Goal: Transaction & Acquisition: Book appointment/travel/reservation

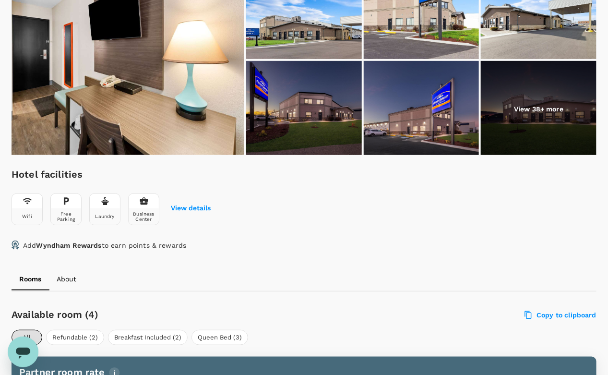
scroll to position [321, 0]
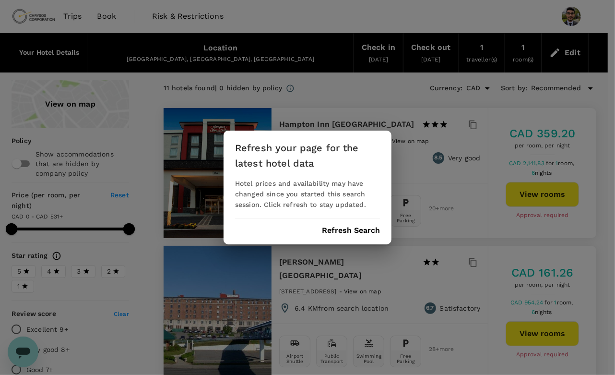
click at [344, 232] on button "Refresh Search" at bounding box center [351, 230] width 58 height 9
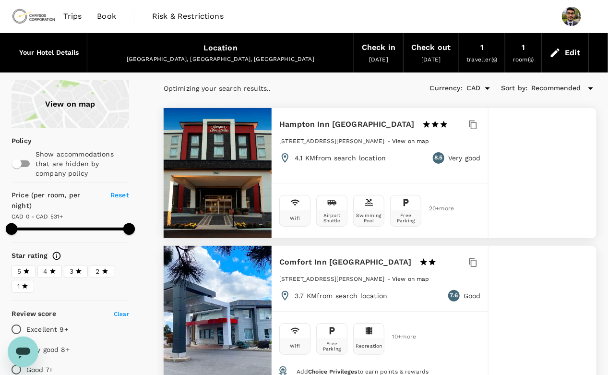
type input "594"
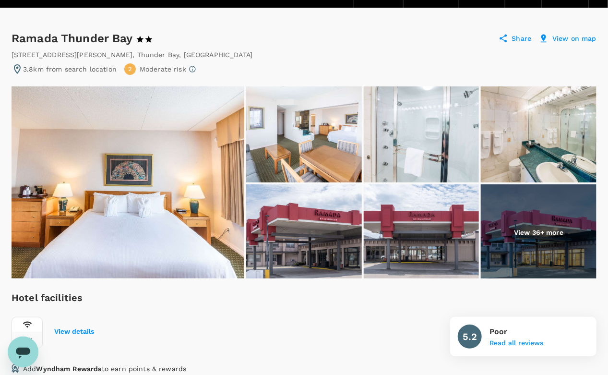
scroll to position [59, 0]
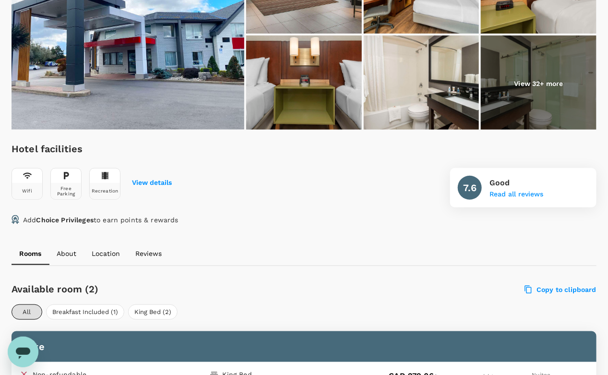
scroll to position [215, 0]
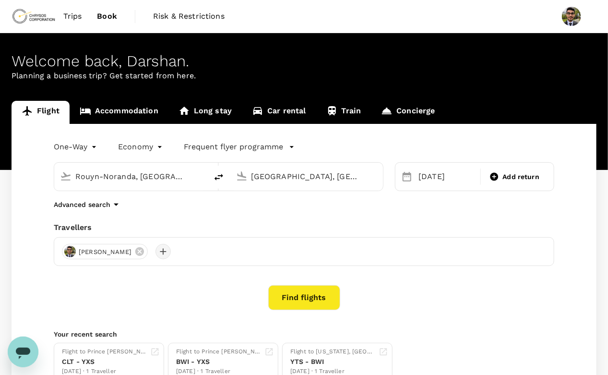
click at [168, 248] on div at bounding box center [162, 251] width 15 height 15
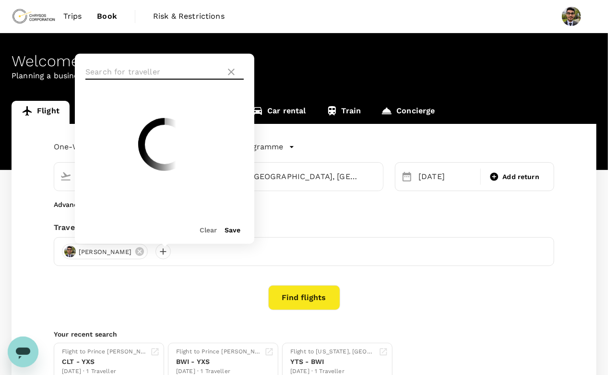
click at [130, 72] on input "text" at bounding box center [153, 71] width 136 height 15
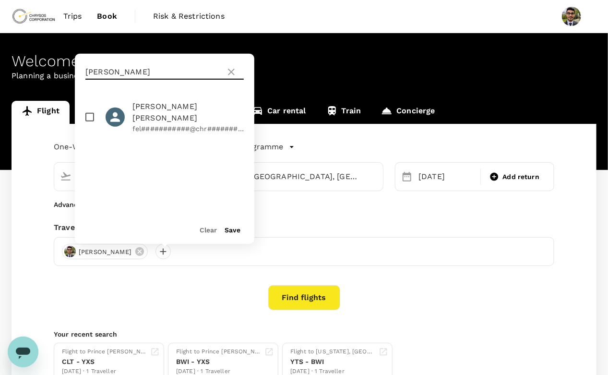
type input "felix"
click at [90, 111] on input "checkbox" at bounding box center [90, 117] width 20 height 20
checkbox input "true"
click at [231, 231] on button "Save" at bounding box center [232, 230] width 16 height 8
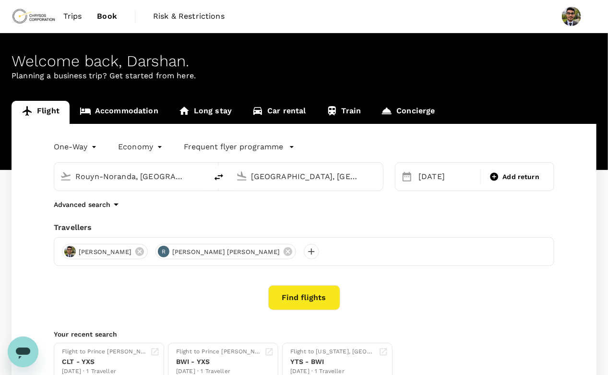
scroll to position [27, 0]
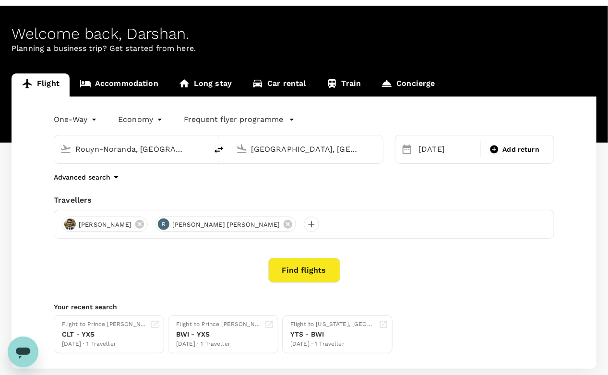
click at [154, 156] on div "Rouyn-Noranda, Canada (any)" at bounding box center [138, 149] width 126 height 15
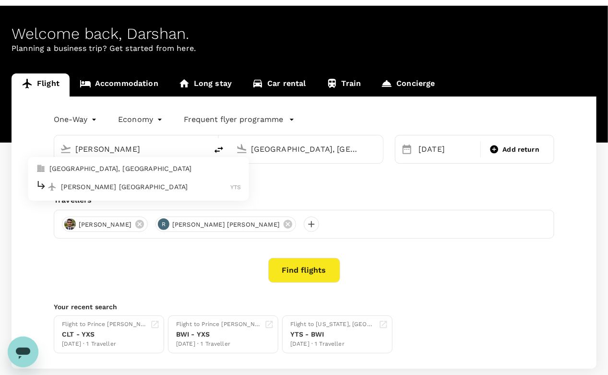
click at [118, 165] on p "Timmins, Canada" at bounding box center [145, 169] width 192 height 10
type input "Timmins, Canada (any)"
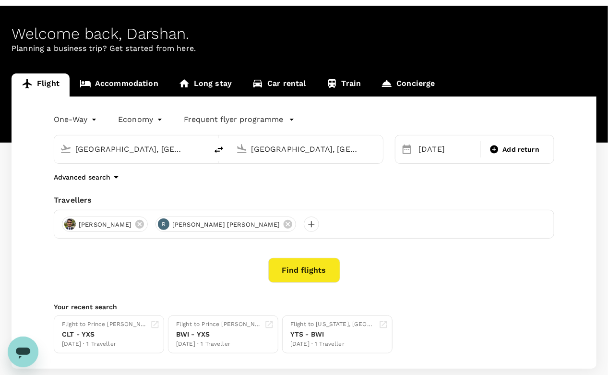
click at [295, 152] on input "Timmins, Canada (any)" at bounding box center [307, 149] width 112 height 15
click at [267, 186] on p "Thunder Bay" at bounding box center [320, 187] width 169 height 10
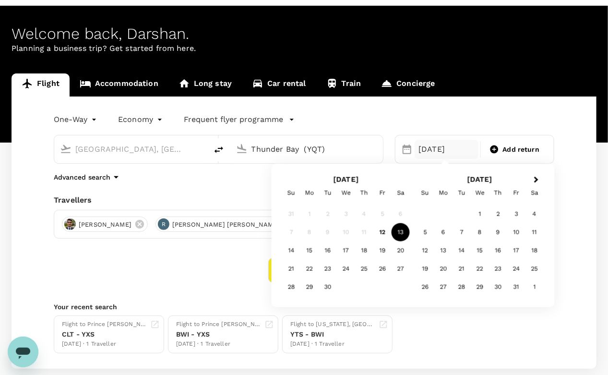
type input "Thunder Bay (YQT)"
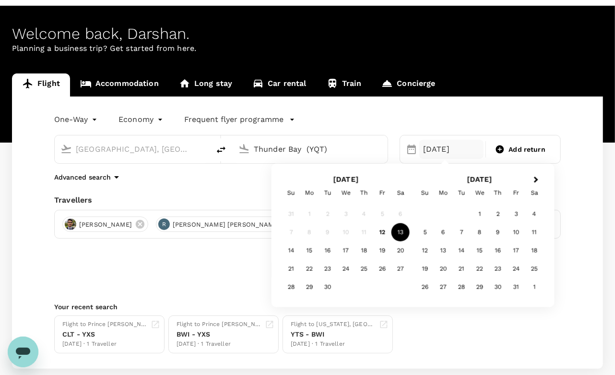
click at [85, 122] on body "Trips Book Risk & Restrictions Welcome back , Darshan . Planning a business tri…" at bounding box center [307, 201] width 615 height 456
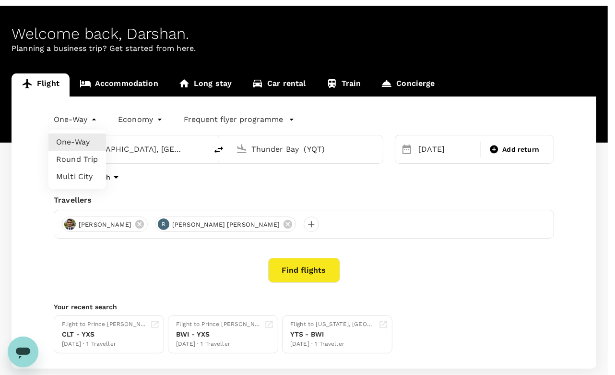
click at [78, 139] on li "One-Way" at bounding box center [77, 141] width 58 height 17
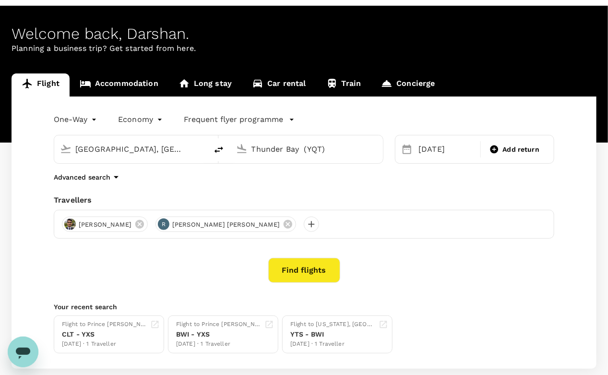
click at [424, 163] on div "13 Sep Add return" at bounding box center [474, 149] width 159 height 29
click at [416, 151] on div "13 Sep" at bounding box center [445, 149] width 63 height 19
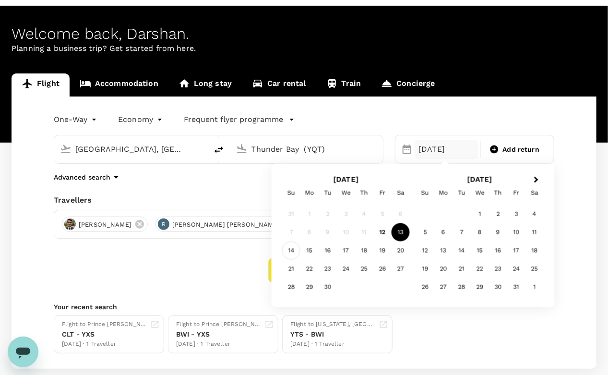
click at [296, 248] on div "14" at bounding box center [291, 250] width 18 height 18
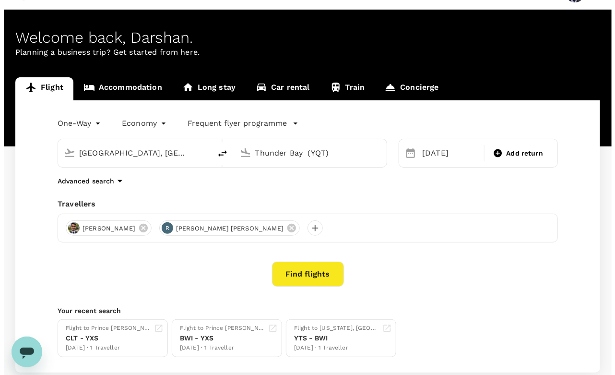
scroll to position [23, 0]
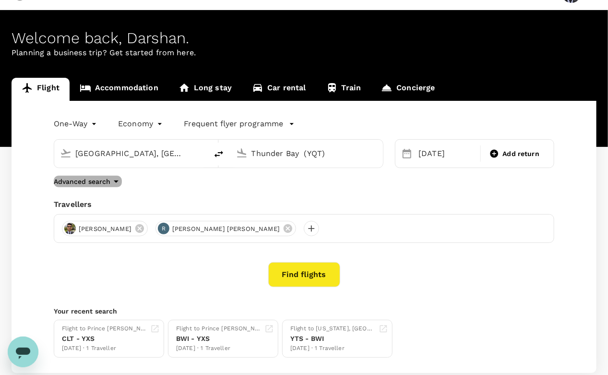
click at [99, 186] on button "Advanced search" at bounding box center [88, 182] width 68 height 12
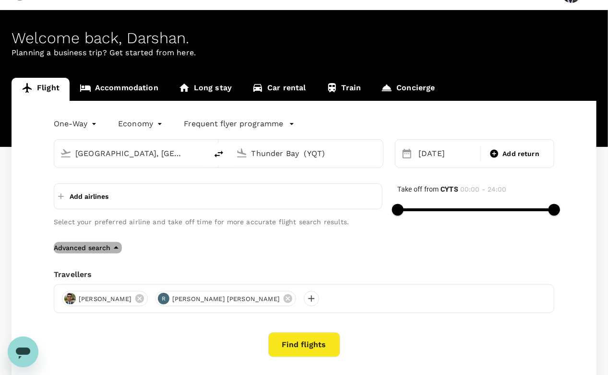
click at [94, 246] on p "Advanced search" at bounding box center [82, 248] width 57 height 10
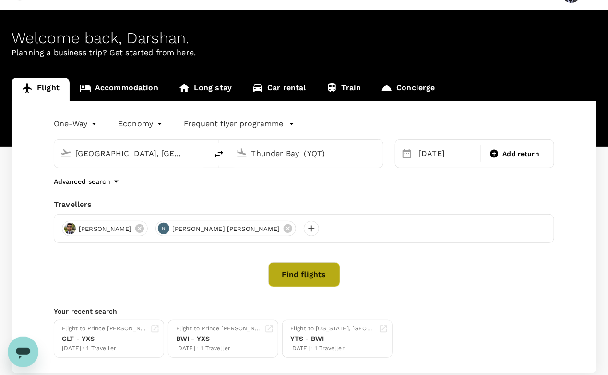
click at [297, 279] on button "Find flights" at bounding box center [304, 274] width 72 height 25
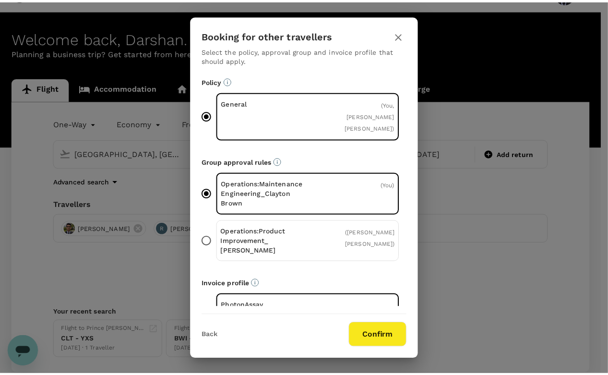
scroll to position [21, 0]
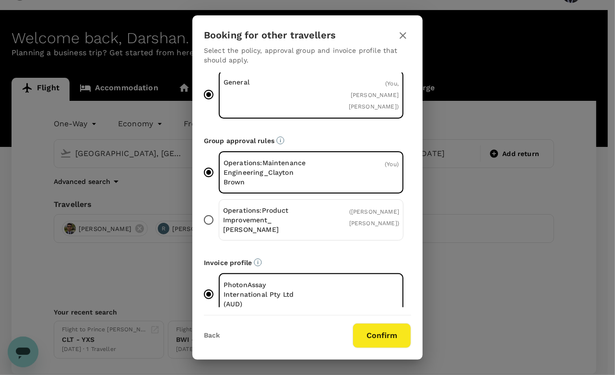
click at [255, 162] on p "Operations:Maintenance Engineering_Clayton Brown" at bounding box center [268, 172] width 88 height 29
click at [219, 162] on input "Operations:Maintenance Engineering_Clayton Brown ( You )" at bounding box center [209, 172] width 20 height 20
click at [261, 280] on p "PhotonAssay International Pty Ltd (AUD)" at bounding box center [268, 294] width 88 height 29
click at [219, 284] on input "PhotonAssay International Pty Ltd (AUD)" at bounding box center [209, 294] width 20 height 20
click at [376, 326] on button "Confirm" at bounding box center [382, 335] width 59 height 25
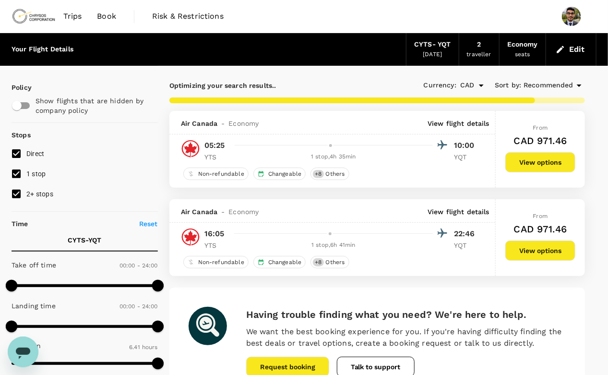
checkbox input "false"
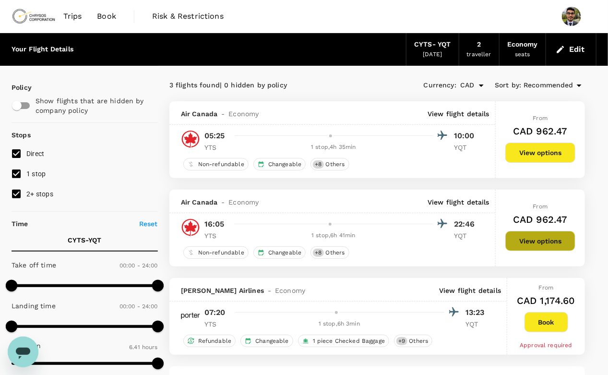
click at [543, 244] on button "View options" at bounding box center [540, 241] width 70 height 20
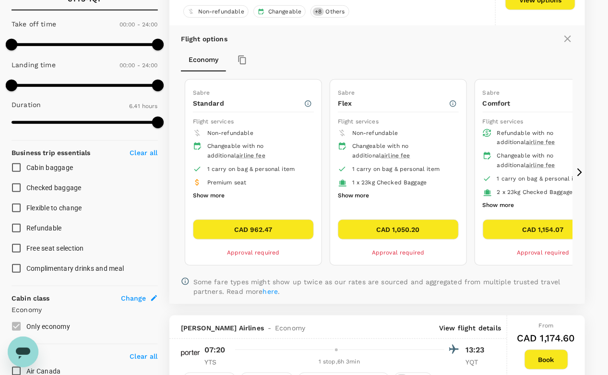
scroll to position [177, 0]
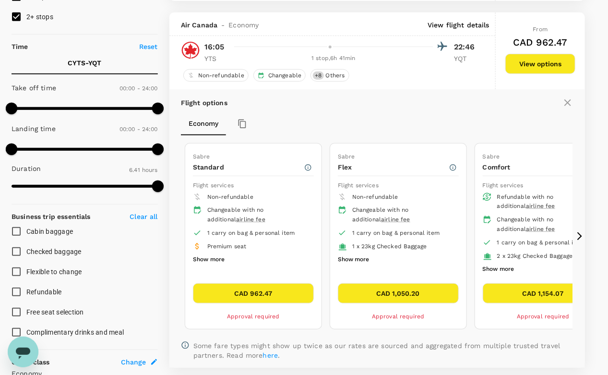
click at [576, 226] on div "Flight options Economy Sabre Standard Flight services Non-refundable Changeable…" at bounding box center [376, 228] width 415 height 278
click at [369, 301] on div "CAD 1,050.20 Approval required" at bounding box center [398, 302] width 121 height 38
click at [375, 289] on button "CAD 1,050.20" at bounding box center [398, 293] width 121 height 20
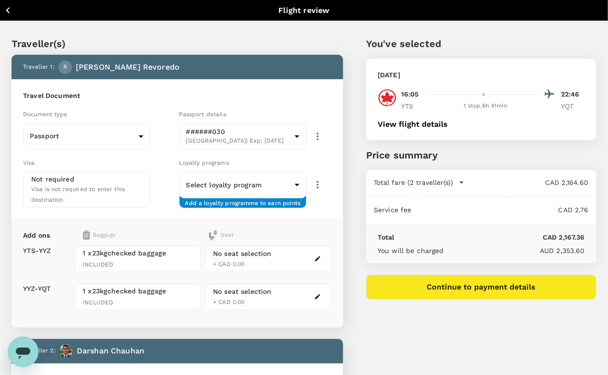
click at [84, 184] on div "Visa is not required to enter this destination" at bounding box center [86, 194] width 111 height 21
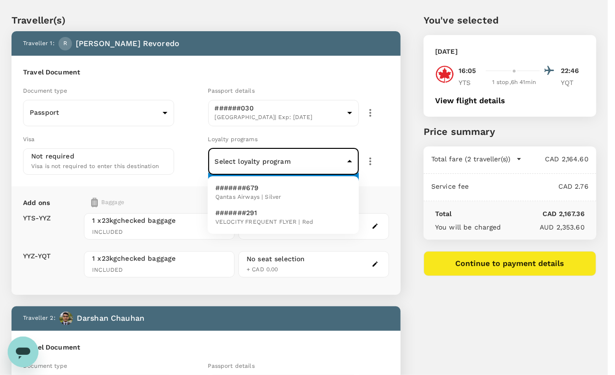
click at [285, 165] on body "Back to flight results Flight review Traveller(s) Traveller 1 : R Lizardo Felix…" at bounding box center [307, 338] width 615 height 725
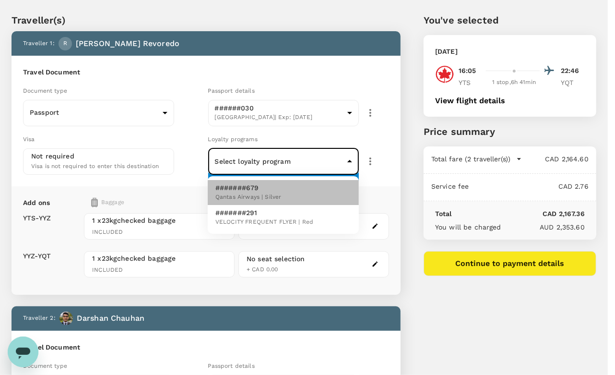
click at [253, 195] on span "Qantas Airways | Silver" at bounding box center [248, 197] width 66 height 10
type input "cf0de9e5-5275-4a96-b87d-ea7fa4a934f1"
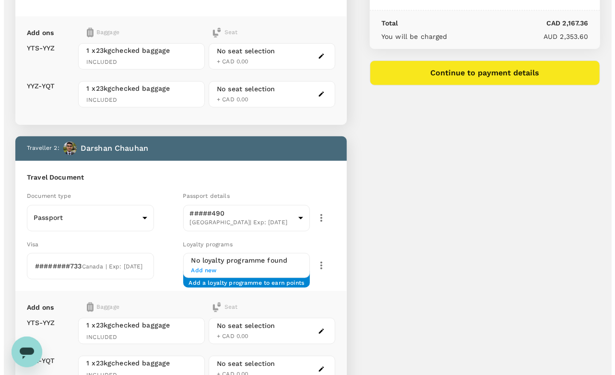
scroll to position [271, 0]
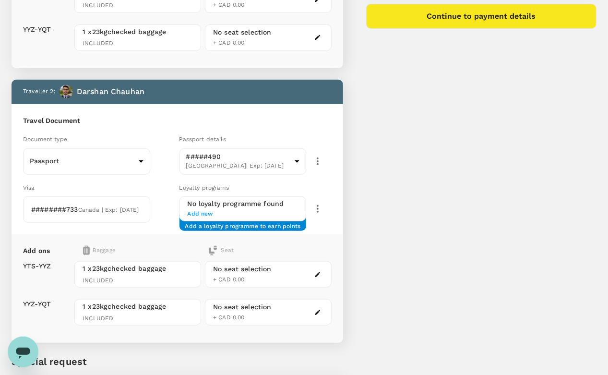
click at [248, 199] on h6 "No loyalty programme found" at bounding box center [243, 204] width 111 height 11
click at [227, 209] on span "Add new" at bounding box center [243, 214] width 111 height 10
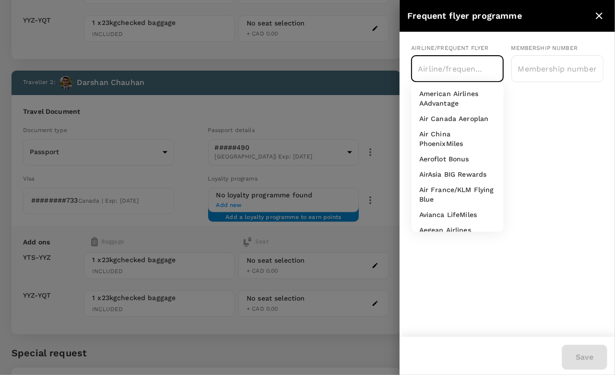
click at [453, 72] on input "text" at bounding box center [449, 68] width 69 height 18
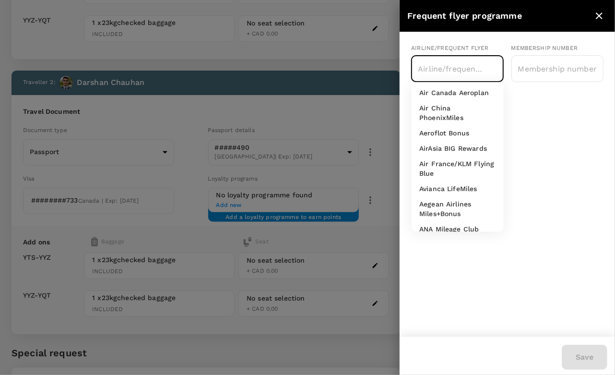
scroll to position [0, 0]
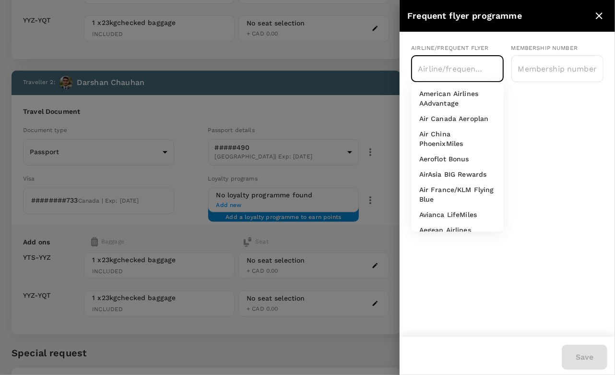
click at [453, 126] on li "Air Canada Aeroplan" at bounding box center [458, 118] width 92 height 15
type input "Air Canada Aeroplan"
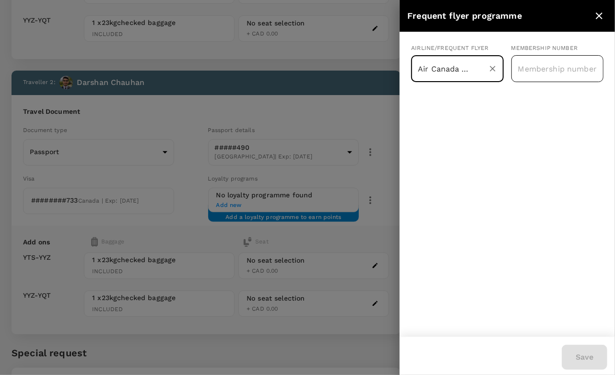
click at [546, 71] on input "text" at bounding box center [557, 69] width 92 height 24
click at [484, 67] on div "Air Canada Aeroplan ​" at bounding box center [457, 68] width 92 height 27
click at [455, 100] on li "Air Canada Aeroplan" at bounding box center [458, 93] width 92 height 15
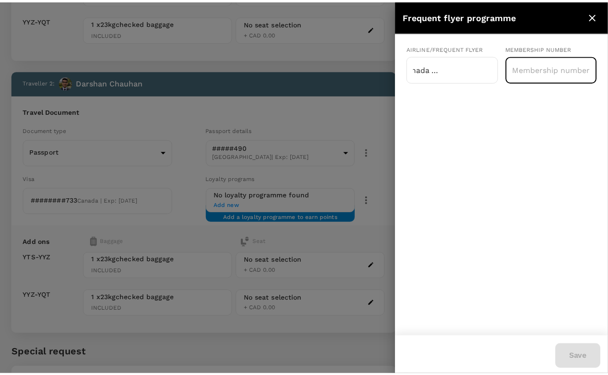
scroll to position [0, 0]
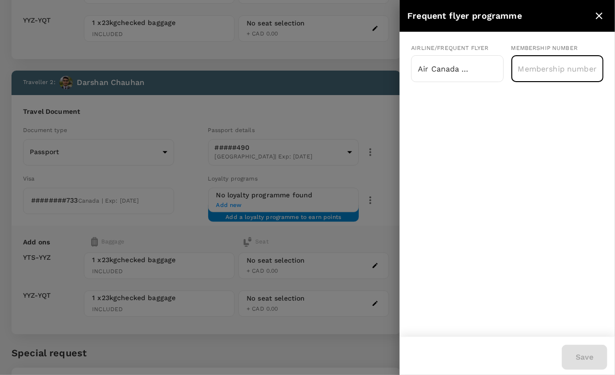
click at [557, 63] on input "text" at bounding box center [557, 69] width 92 height 24
type input "122775372"
click at [591, 364] on button "Save" at bounding box center [585, 356] width 46 height 25
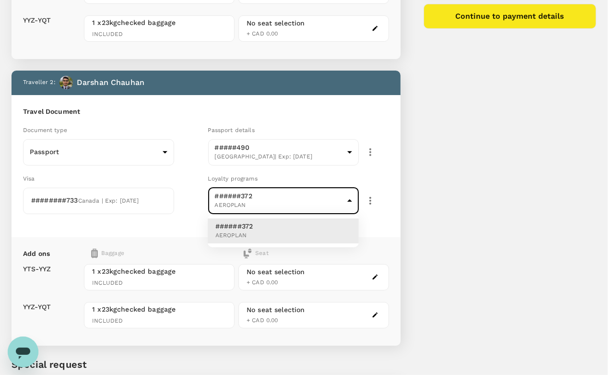
click at [272, 202] on body "Back to flight results Flight review Traveller(s) Traveller 1 : R Lizardo Felix…" at bounding box center [307, 103] width 615 height 748
click at [192, 227] on div at bounding box center [307, 187] width 615 height 375
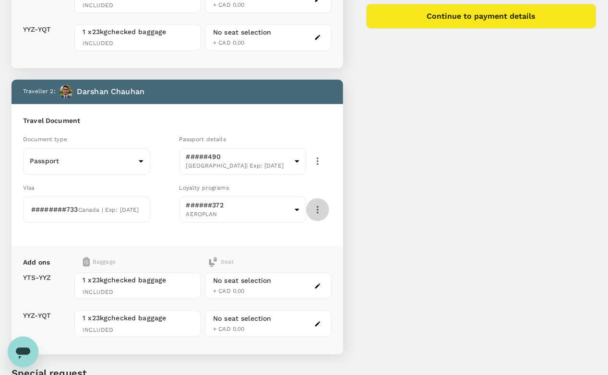
click at [323, 204] on icon "button" at bounding box center [318, 210] width 12 height 12
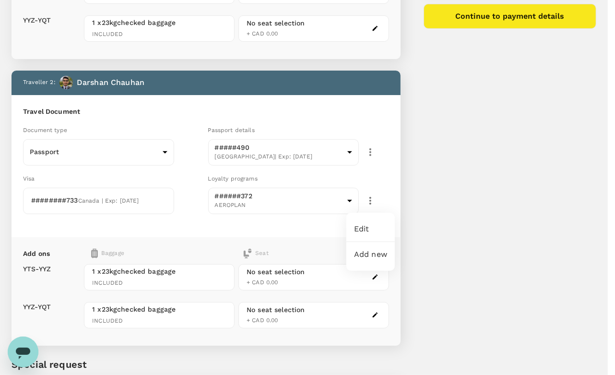
click at [373, 202] on div at bounding box center [307, 187] width 615 height 375
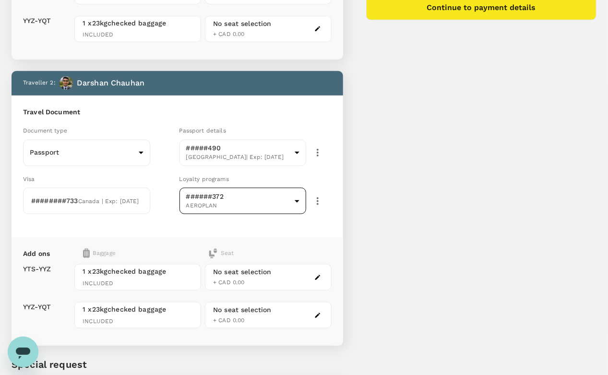
scroll to position [281, 0]
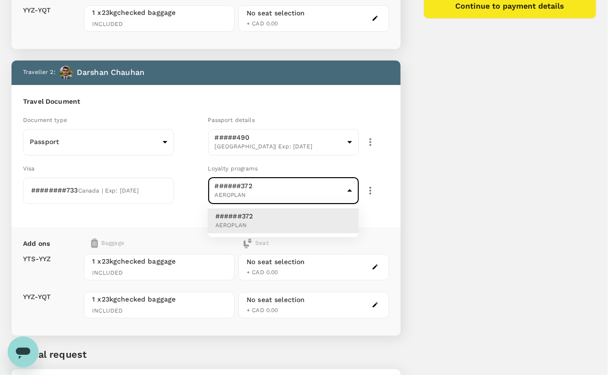
click at [347, 186] on body "Back to flight results Flight review Traveller(s) Traveller 1 : R Lizardo Felix…" at bounding box center [307, 93] width 615 height 748
click at [174, 212] on div at bounding box center [307, 187] width 615 height 375
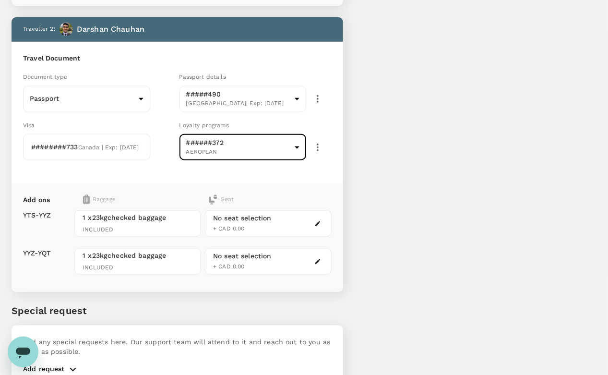
scroll to position [361, 0]
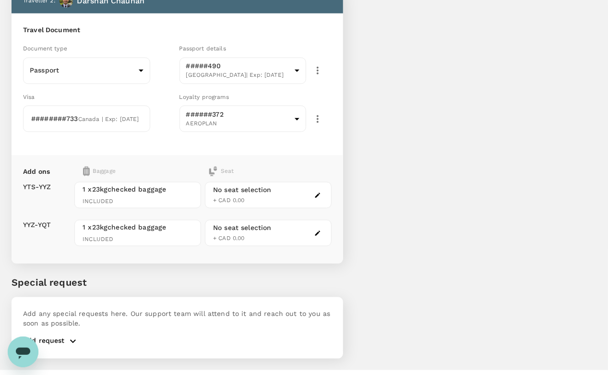
click at [62, 335] on p "Add request" at bounding box center [44, 341] width 42 height 12
click at [53, 335] on p "Add request" at bounding box center [44, 341] width 42 height 12
click at [65, 335] on button "button" at bounding box center [73, 341] width 16 height 12
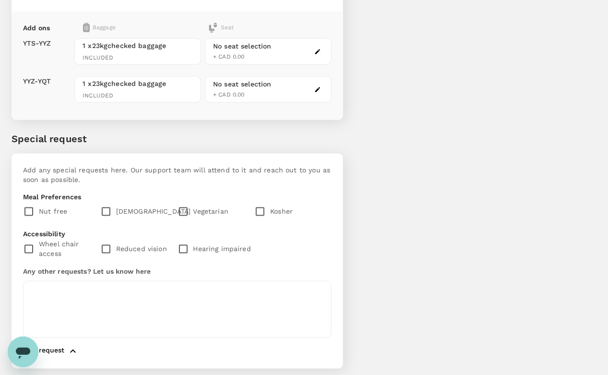
scroll to position [514, 0]
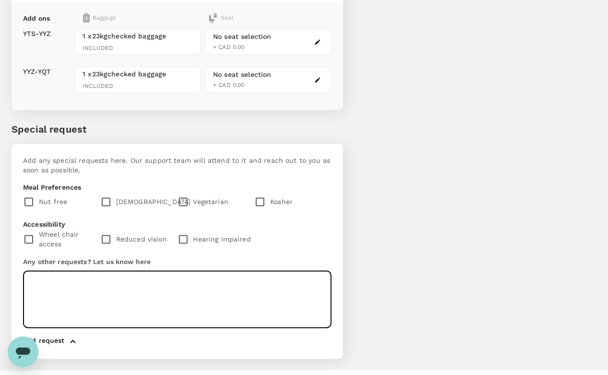
click at [59, 271] on textarea at bounding box center [177, 299] width 308 height 57
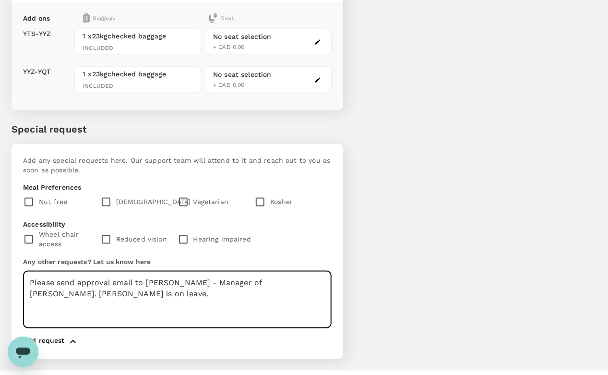
click at [80, 271] on textarea "Please send approval email to Arthur - Manager of Clayton. Clayton is on leave." at bounding box center [177, 299] width 308 height 57
drag, startPoint x: 270, startPoint y: 259, endPoint x: 4, endPoint y: 251, distance: 266.4
click at [119, 271] on textarea "Clayton is on leave." at bounding box center [177, 299] width 308 height 57
paste textarea "Please send an approval email to Arthur - Manager of Clayton."
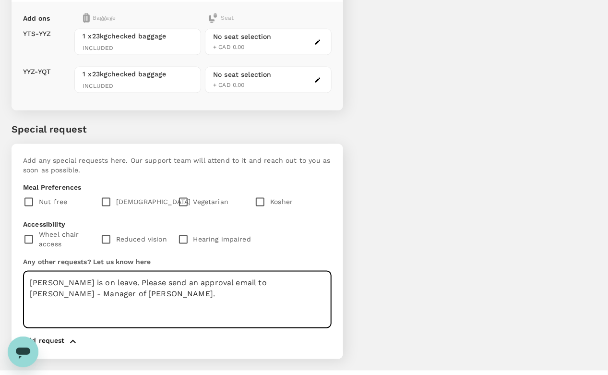
click at [175, 281] on textarea "Clayton is on leave. Please send an approval email to Arthur - Manager of Clayt…" at bounding box center [177, 299] width 308 height 57
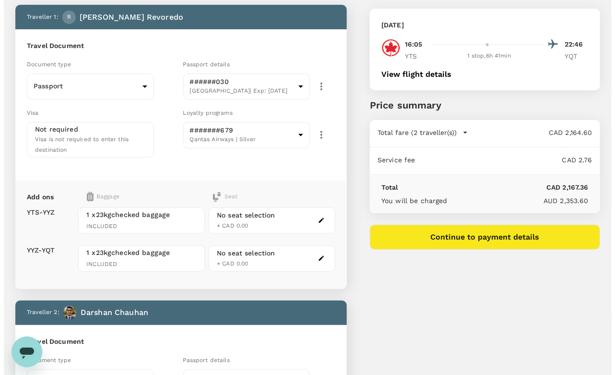
scroll to position [0, 0]
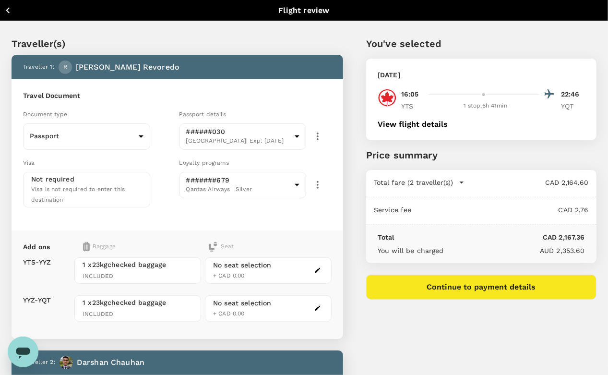
type textarea "Clayton is on leave. Please send an approval email to Arthur - Manager of Clayt…"
click at [448, 125] on button "View flight details" at bounding box center [412, 124] width 70 height 9
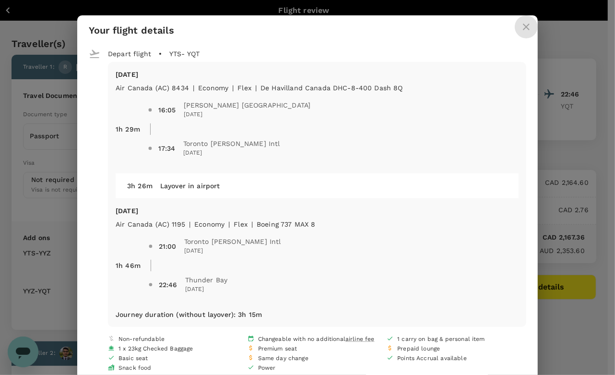
click at [523, 32] on icon "close" at bounding box center [526, 27] width 12 height 12
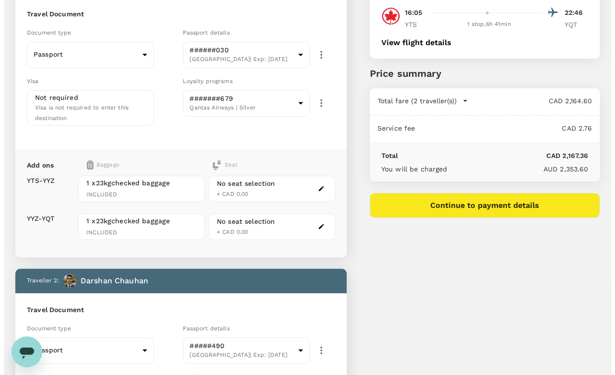
scroll to position [84, 0]
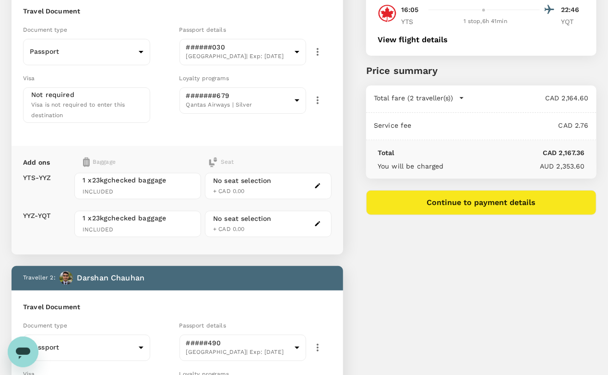
click at [493, 213] on button "Continue to payment details" at bounding box center [481, 202] width 230 height 25
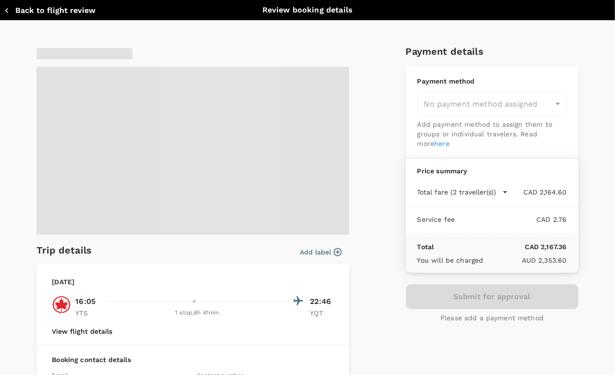
type input "9c4289b1-14a3-4119-8736-521306e5ca8f"
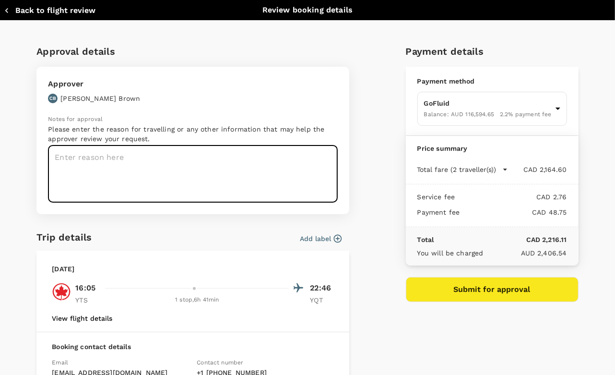
click at [112, 162] on textarea at bounding box center [193, 173] width 290 height 57
click at [125, 170] on textarea at bounding box center [193, 173] width 290 height 57
paste textarea "Please send an approval email to Arthur - Manager of Clayton."
click at [56, 157] on textarea "Please send an approval email to Arthur - Manager of Clayton." at bounding box center [193, 173] width 290 height 57
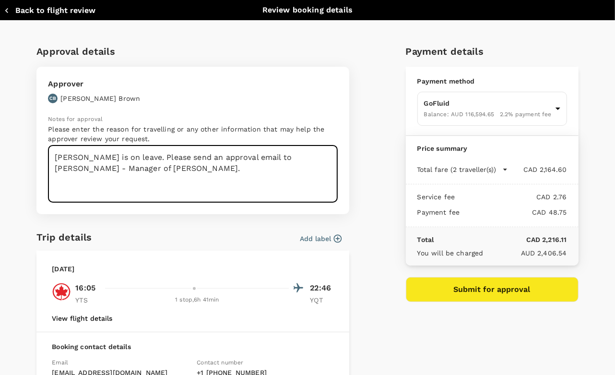
click at [128, 166] on textarea "Clayton is on leave. Please send an approval email to Arthur - Manager of Clayt…" at bounding box center [193, 173] width 290 height 57
type textarea "Clayton is on leave. Please send an approval email to Arthur - Manager of Clayt…"
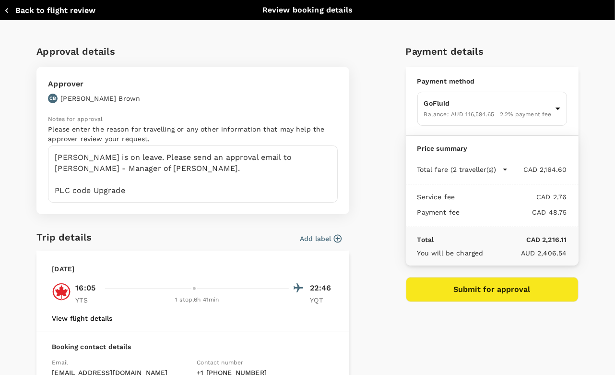
click at [150, 235] on div "Add label" at bounding box center [218, 236] width 246 height 14
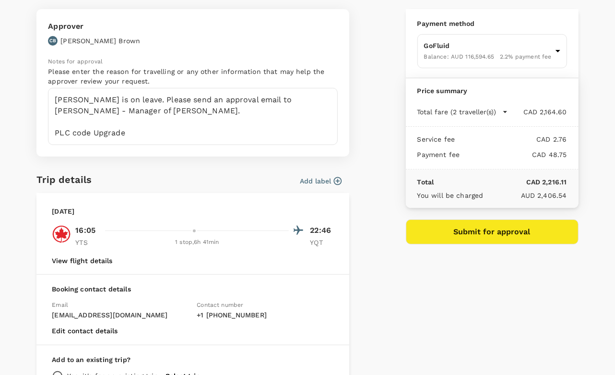
scroll to position [146, 0]
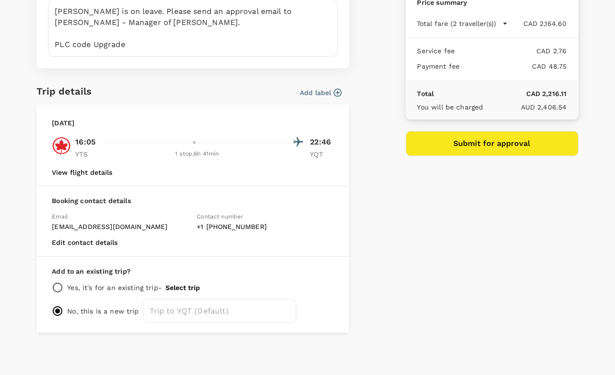
click at [58, 289] on input "radio" at bounding box center [58, 288] width 12 height 12
radio input "true"
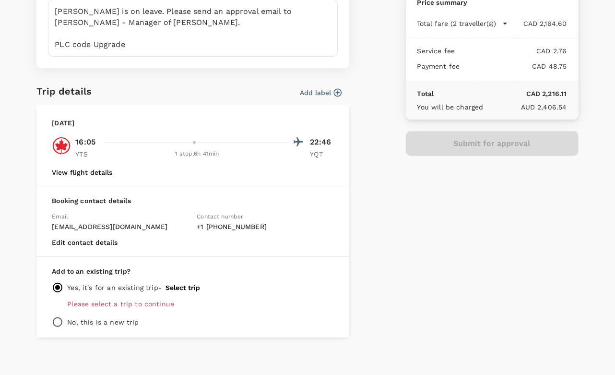
scroll to position [151, 0]
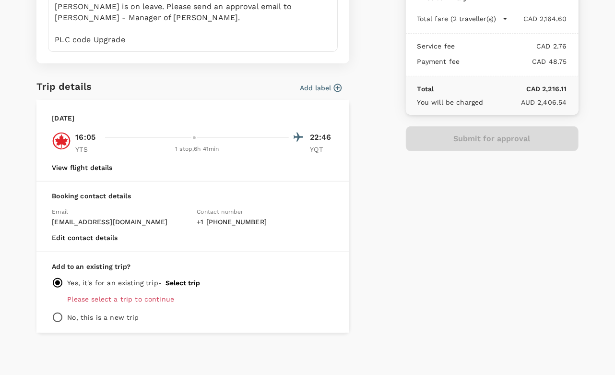
click at [190, 280] on button "Select trip" at bounding box center [182, 283] width 35 height 8
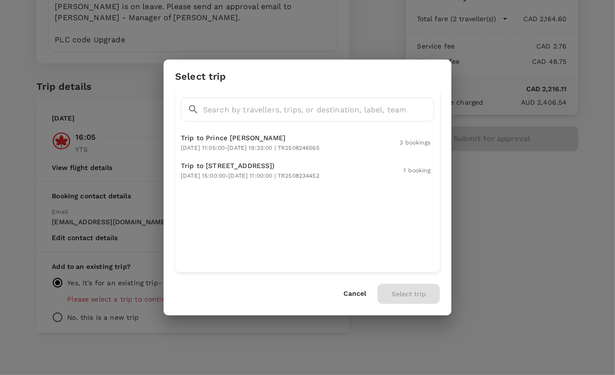
click at [363, 289] on div "Cancel Select trip" at bounding box center [391, 293] width 96 height 20
click at [348, 291] on button "Cancel" at bounding box center [354, 294] width 23 height 8
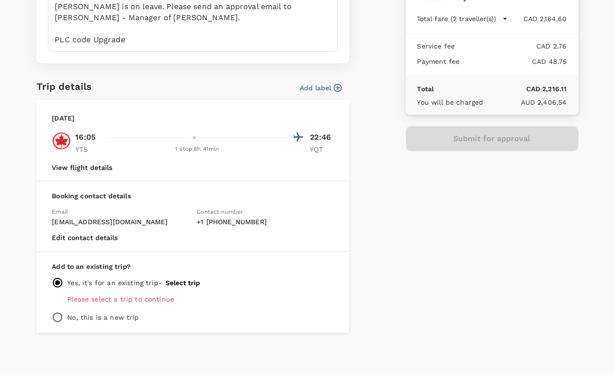
click at [111, 316] on p "No, this is a new trip" at bounding box center [102, 317] width 71 height 10
click at [57, 314] on input "radio" at bounding box center [58, 317] width 12 height 12
radio input "true"
radio input "false"
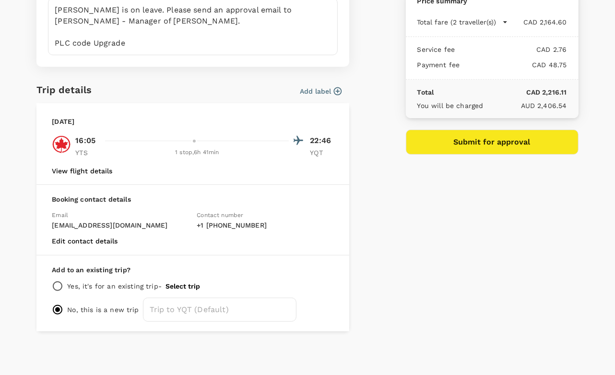
scroll to position [146, 0]
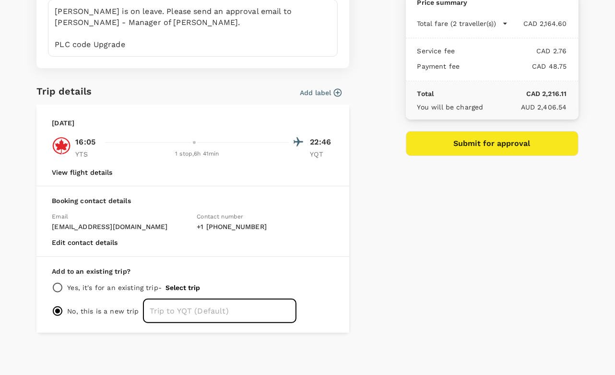
click at [189, 306] on input "text" at bounding box center [219, 311] width 153 height 24
type input "Trip to Thunder bay"
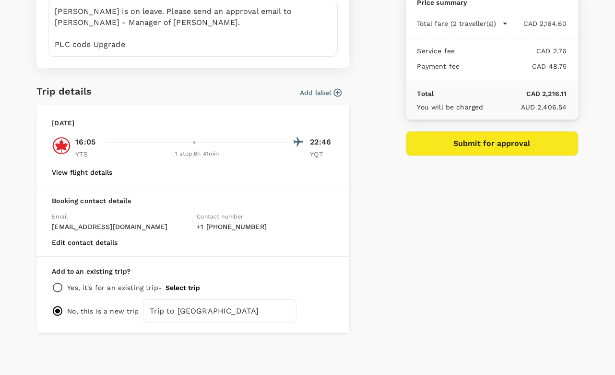
click at [389, 311] on div "Approval details Approver CB Clayton Brown Notes for approval Please enter the …" at bounding box center [303, 111] width 549 height 442
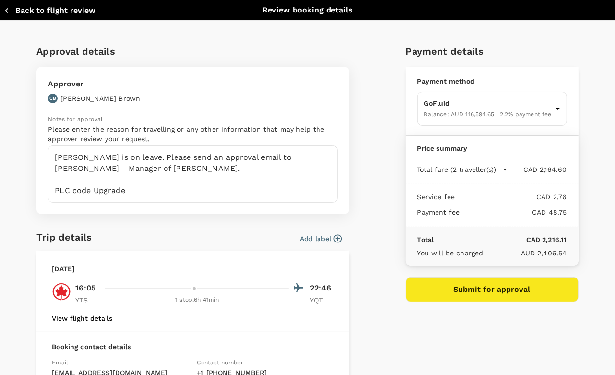
click at [308, 240] on button "Add label" at bounding box center [321, 239] width 42 height 10
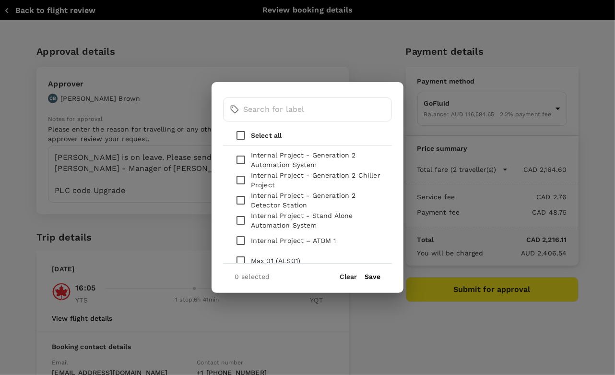
click at [282, 122] on div "​ ​" at bounding box center [307, 110] width 169 height 32
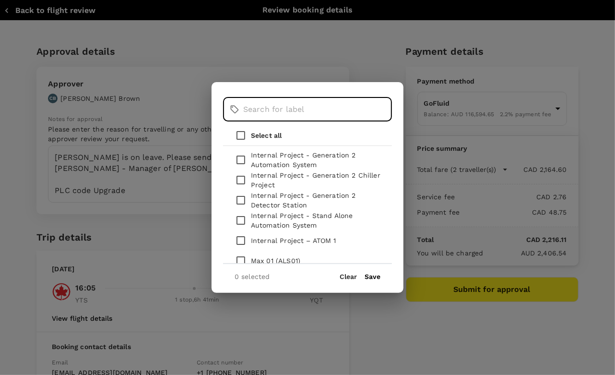
click at [289, 114] on input "text" at bounding box center [317, 109] width 149 height 24
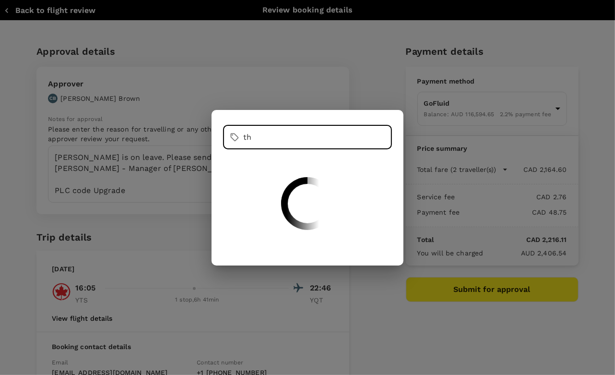
type input "t"
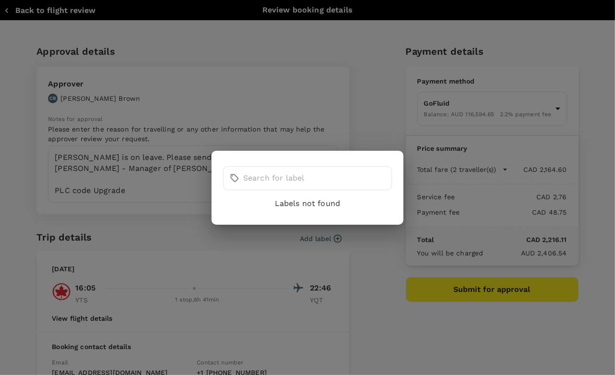
click at [361, 89] on div "​ ​ Labels not found" at bounding box center [307, 187] width 615 height 375
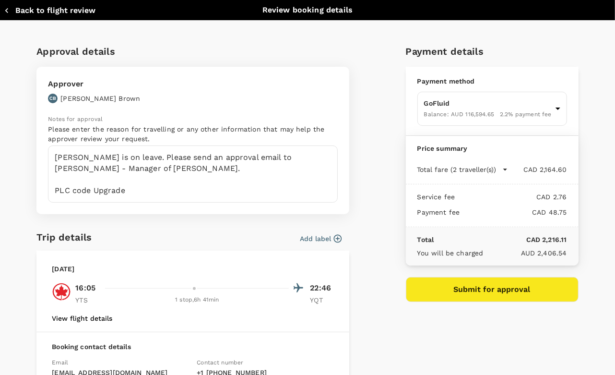
scroll to position [43, 0]
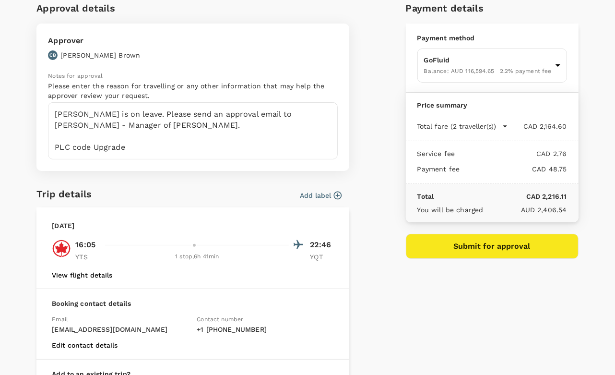
click at [453, 250] on button "Submit for approval" at bounding box center [492, 246] width 173 height 25
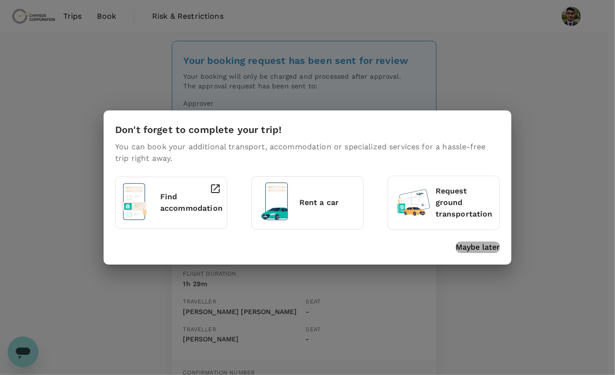
click at [477, 250] on p "Maybe later" at bounding box center [478, 247] width 44 height 12
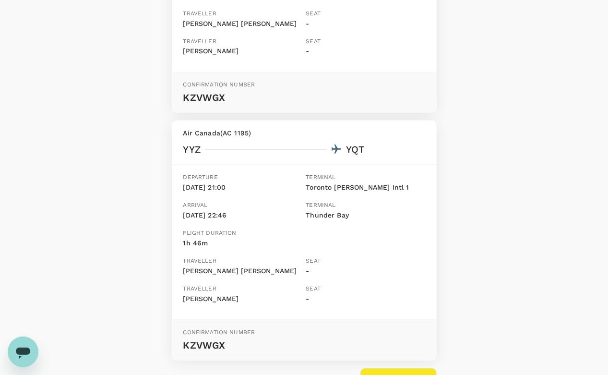
scroll to position [350, 0]
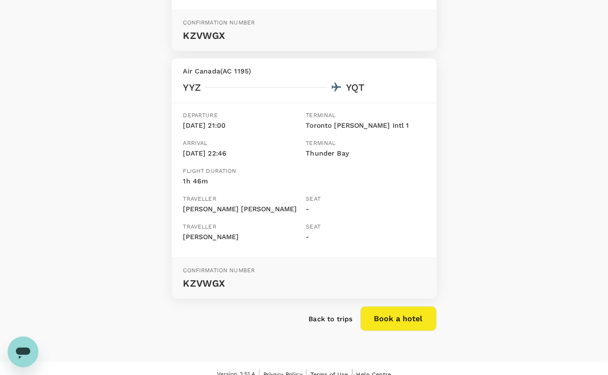
click at [332, 314] on p "Back to trips" at bounding box center [331, 319] width 44 height 10
